Goal: Information Seeking & Learning: Learn about a topic

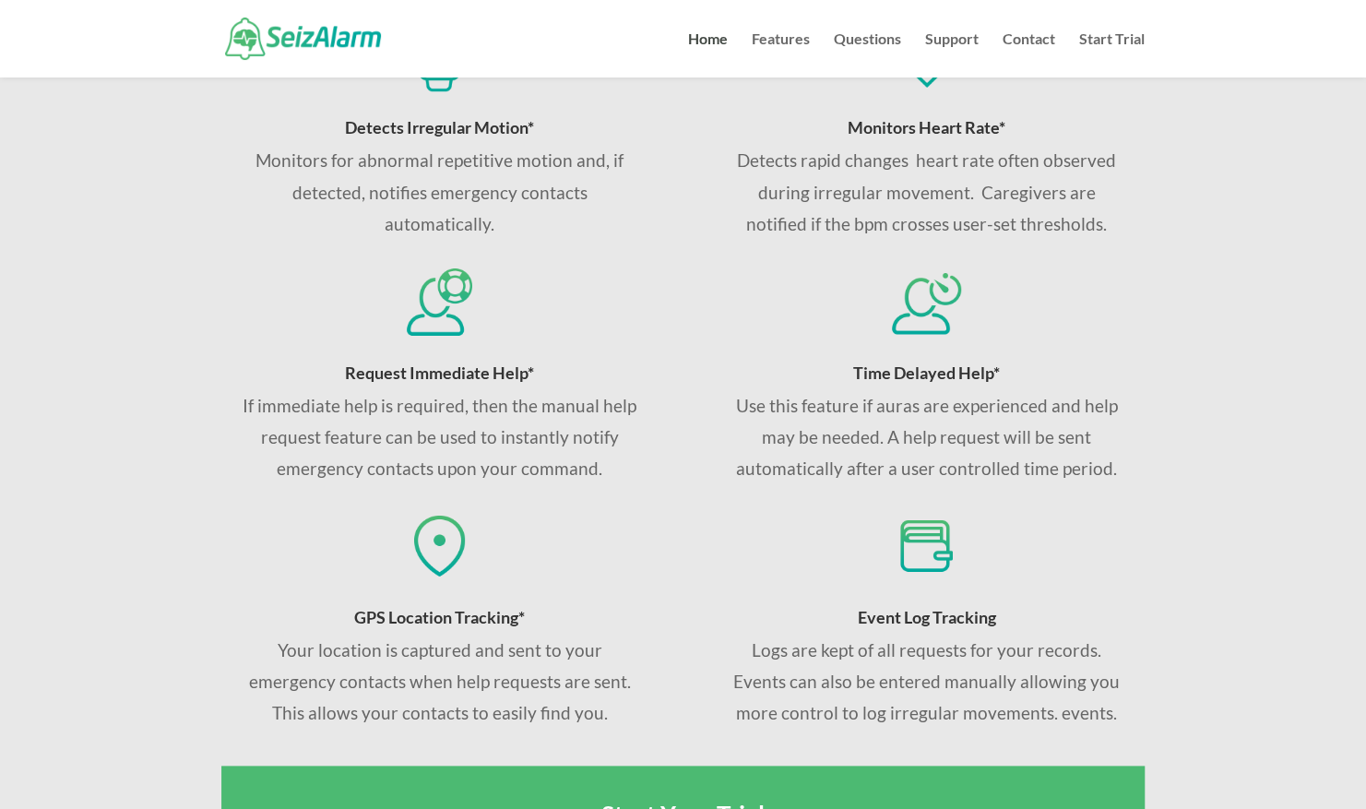
scroll to position [771, 0]
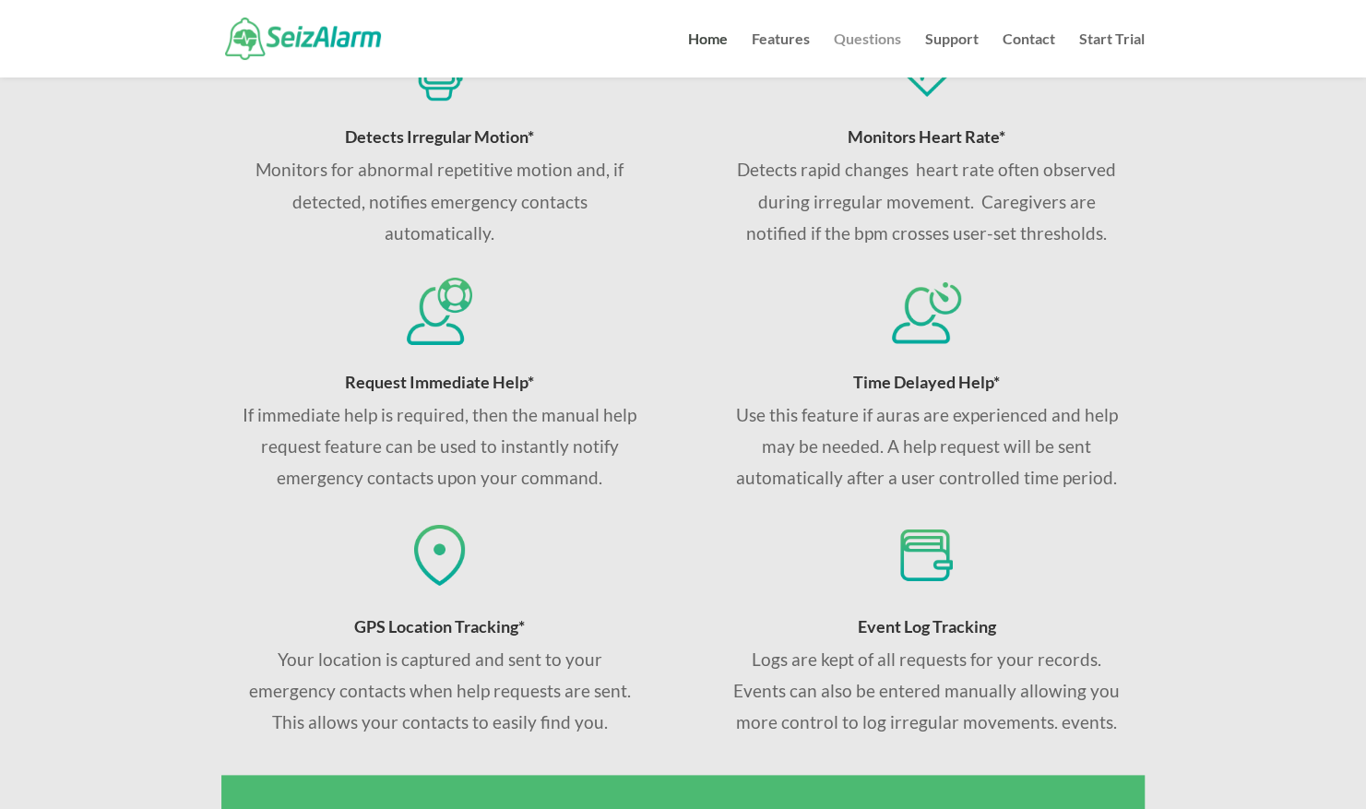
click at [865, 42] on link "Questions" at bounding box center [867, 54] width 67 height 45
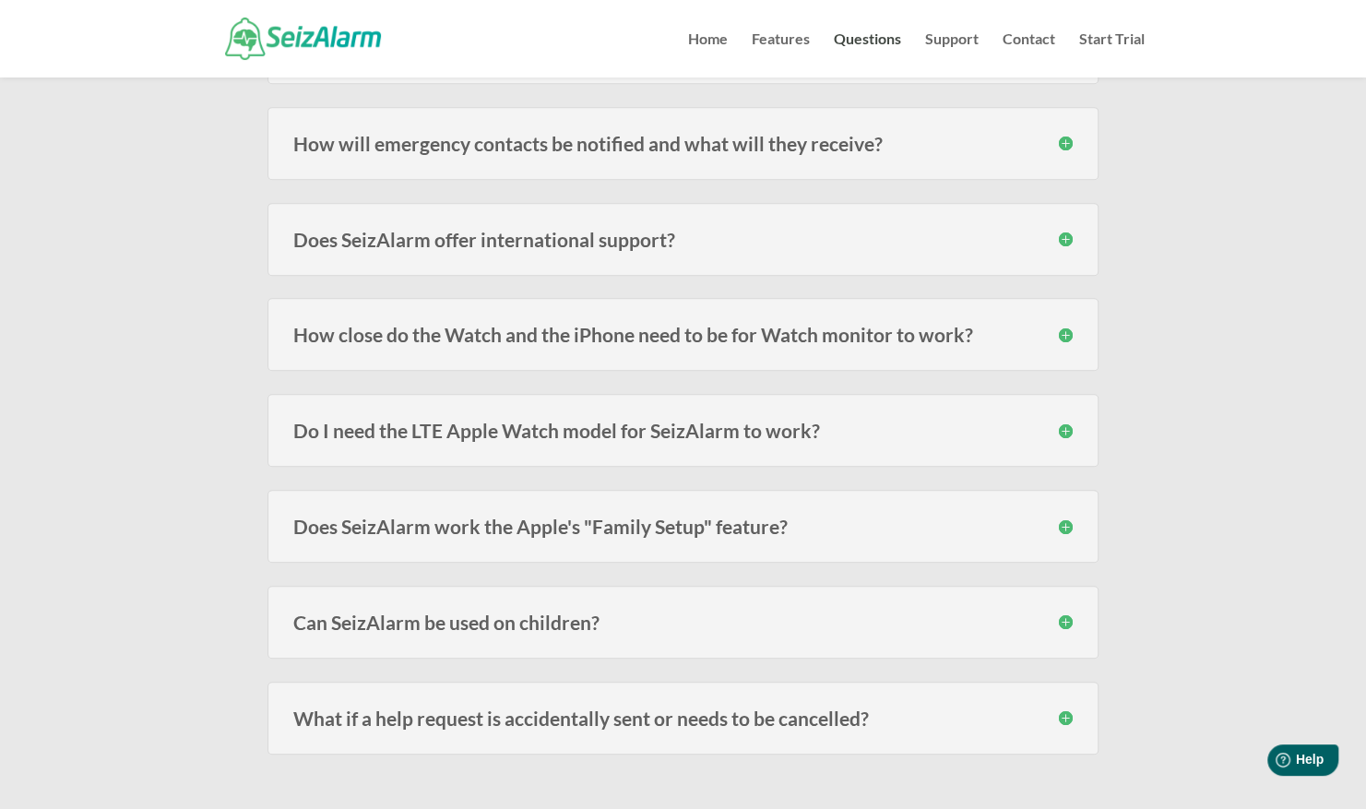
scroll to position [457, 0]
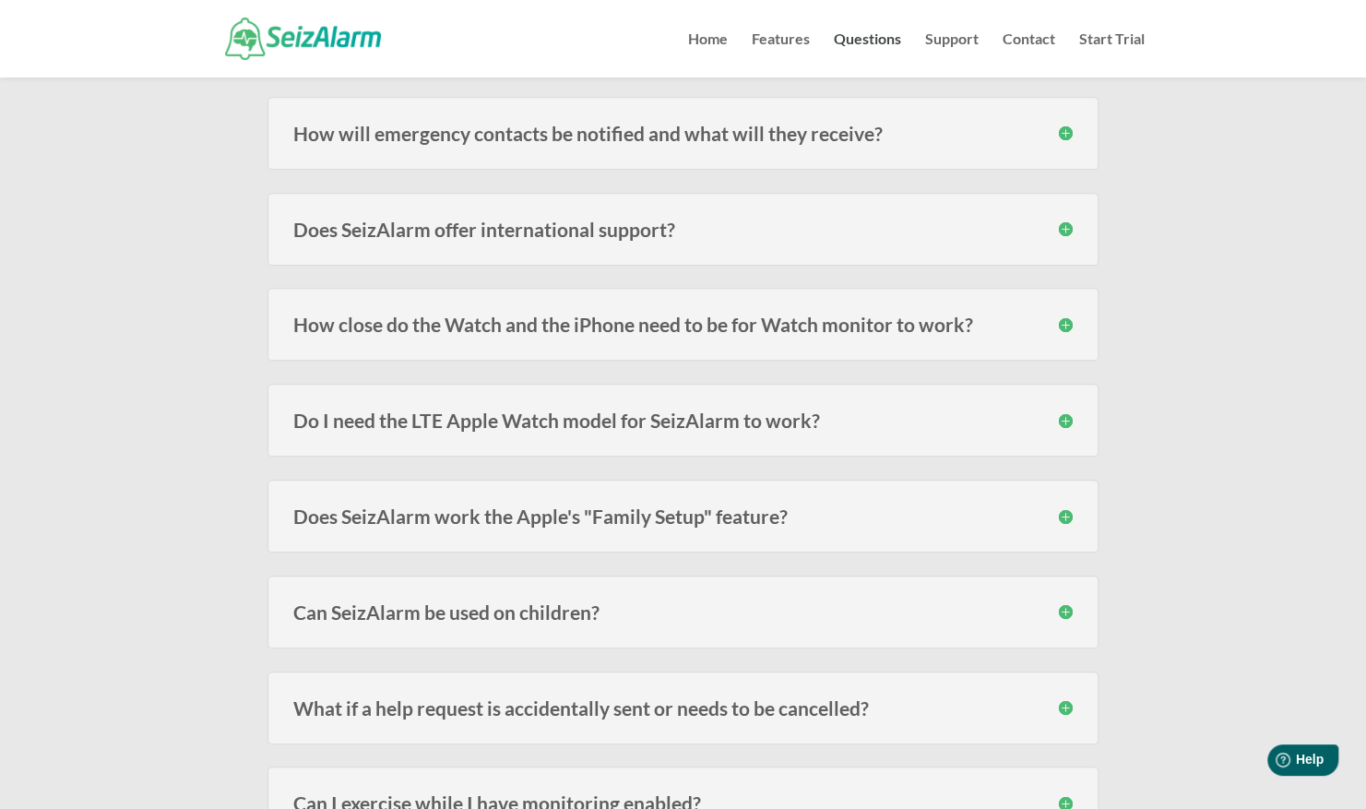
click at [1060, 423] on h3 "Do I need the LTE Apple Watch model for SeizAlarm to work?" at bounding box center [683, 420] width 780 height 19
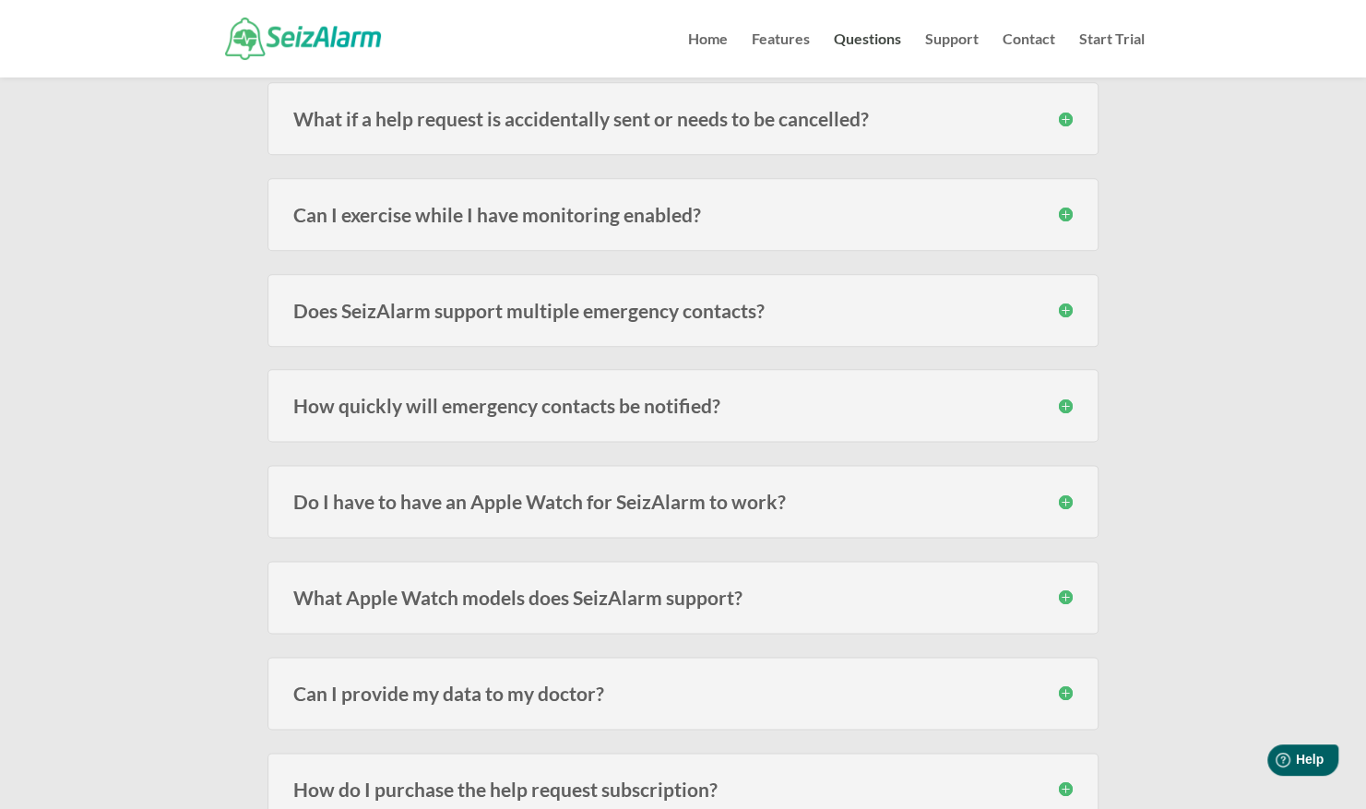
scroll to position [1151, 0]
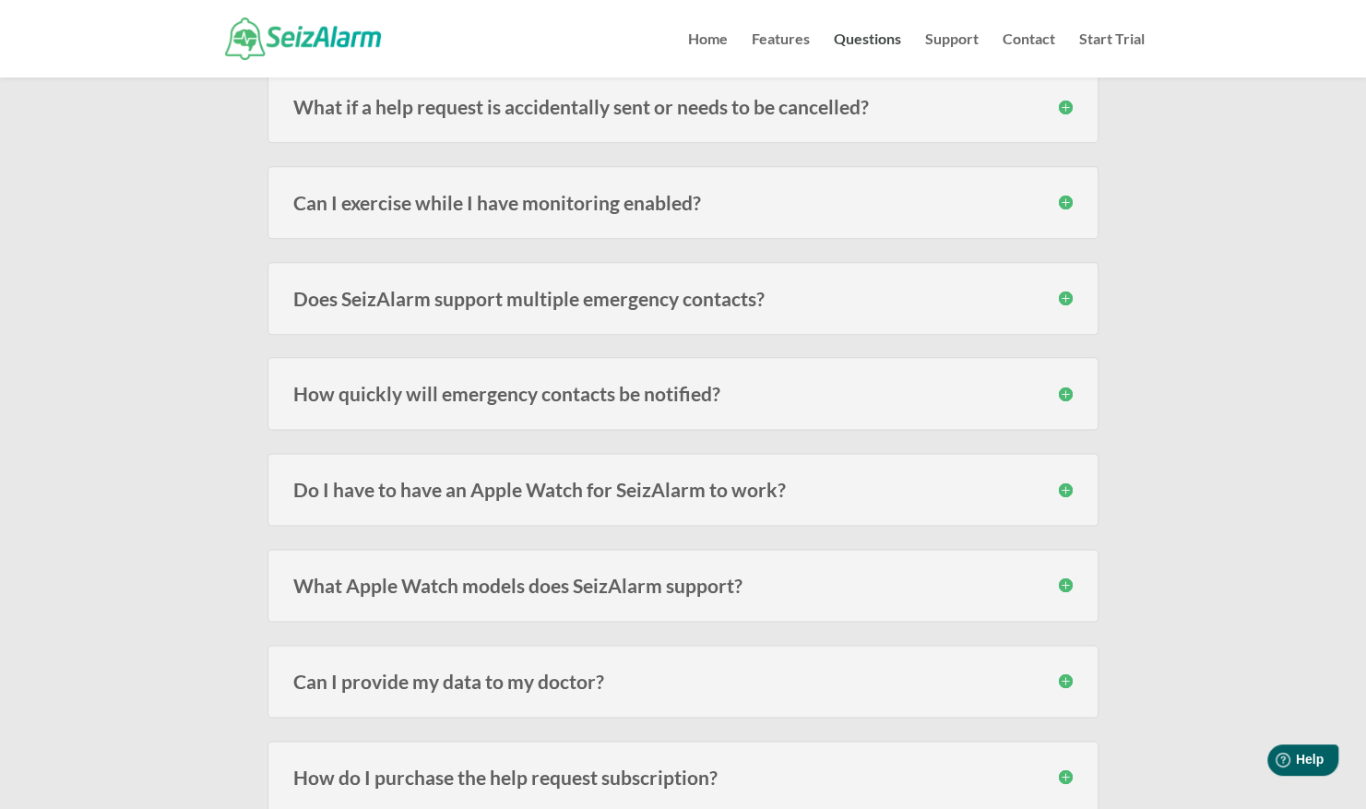
click at [1063, 483] on h3 "Do I have to have an Apple Watch for SeizAlarm to work?" at bounding box center [683, 489] width 780 height 19
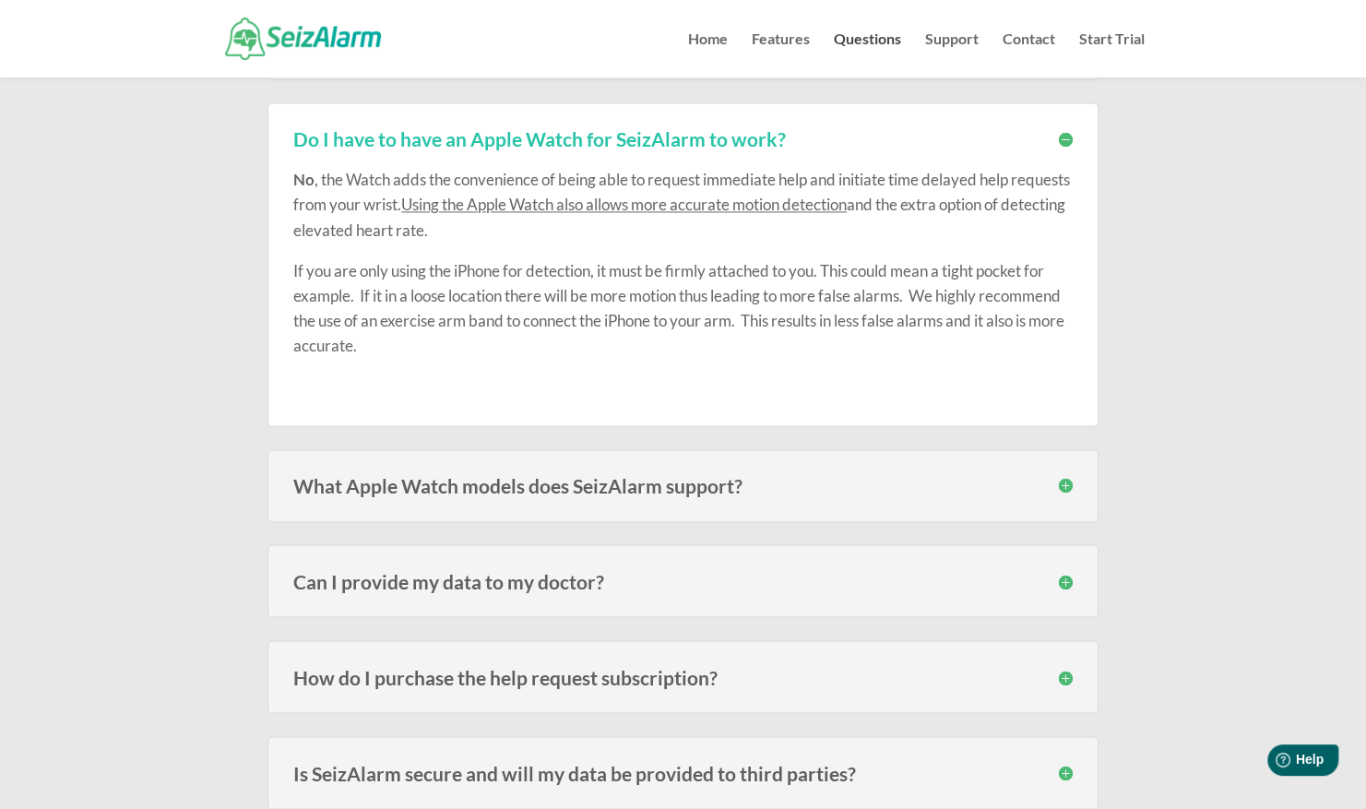
scroll to position [1503, 0]
click at [1065, 475] on h3 "What Apple Watch models does SeizAlarm support?" at bounding box center [683, 484] width 780 height 19
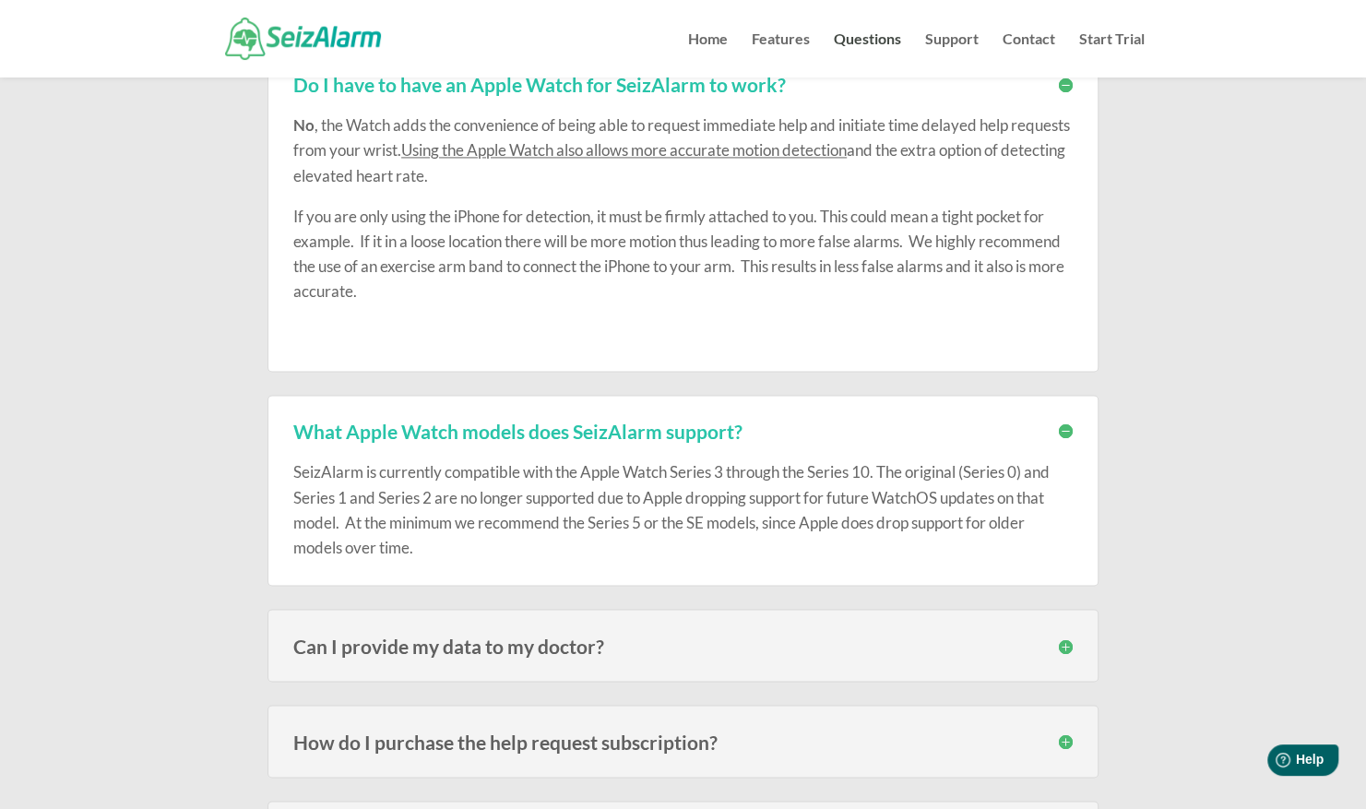
scroll to position [1572, 0]
